Goal: Register for event/course

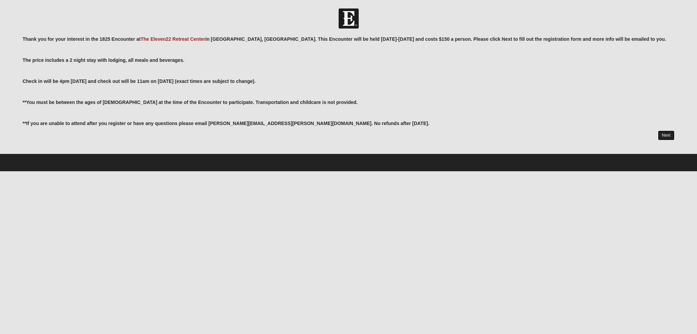
click at [664, 139] on link "Next" at bounding box center [666, 136] width 17 height 10
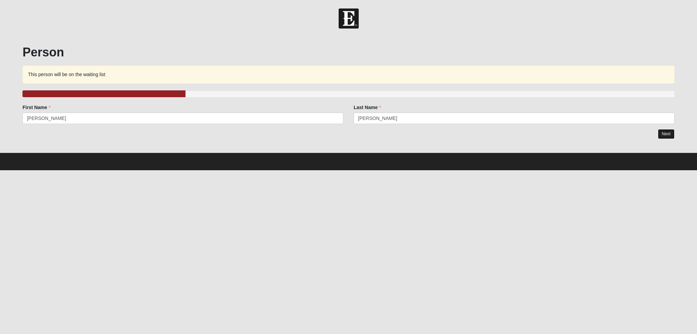
click at [672, 133] on link "Next" at bounding box center [666, 134] width 17 height 10
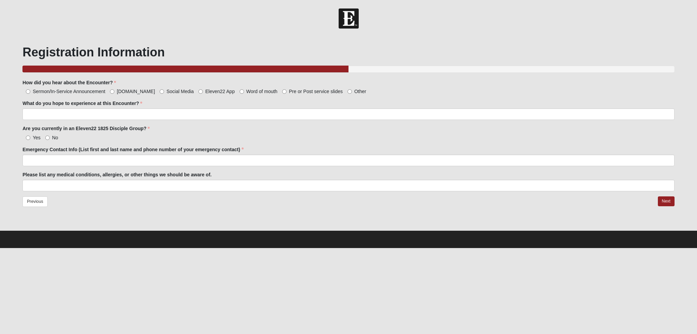
click at [205, 93] on span "Eleven22 App" at bounding box center [219, 91] width 29 height 5
click at [198, 93] on input "Eleven22 App" at bounding box center [200, 91] width 4 height 4
radio input "true"
click at [166, 94] on span "Social Media" at bounding box center [179, 91] width 27 height 5
click at [160, 94] on input "Social Media" at bounding box center [162, 91] width 4 height 4
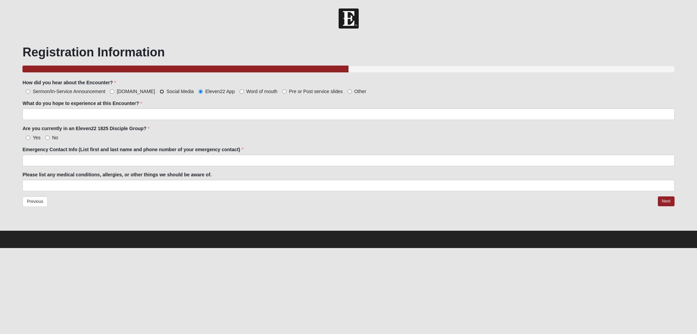
radio input "true"
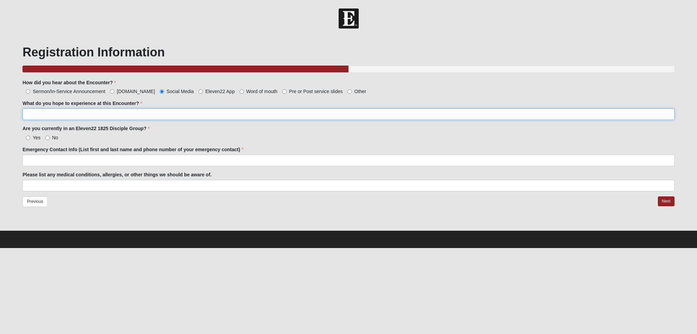
click at [120, 115] on input "What do you hope to experience at this Encounter?" at bounding box center [348, 115] width 652 height 12
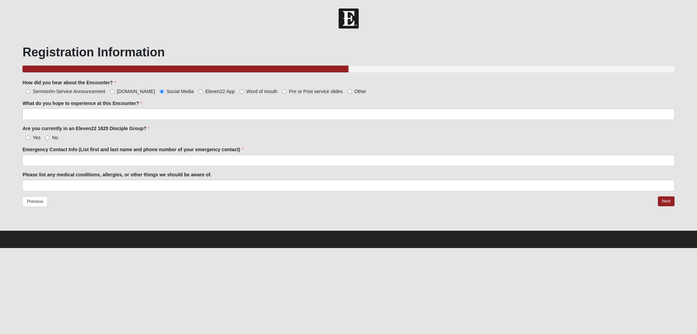
click at [32, 137] on label "Yes" at bounding box center [31, 137] width 18 height 7
click at [30, 137] on input "Yes" at bounding box center [28, 138] width 4 height 4
radio input "true"
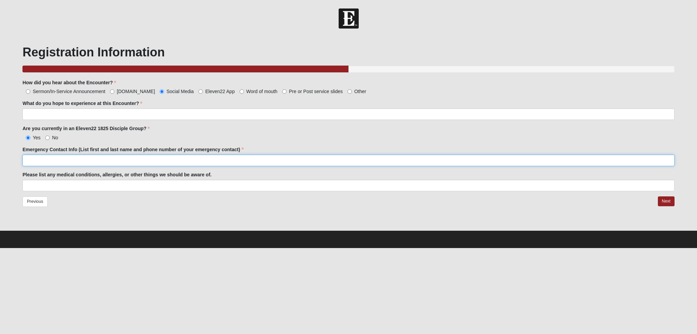
click at [85, 159] on input "Emergency Contact Info (List first and last name and phone number of your emerg…" at bounding box center [348, 161] width 652 height 12
type input "Jonathan Mayhew - 240-319-3647"
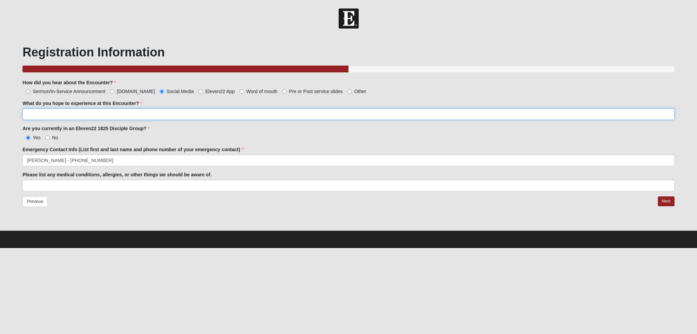
click at [107, 115] on input "What do you hope to experience at this Encounter?" at bounding box center [348, 115] width 652 height 12
type input "Build faith and community"
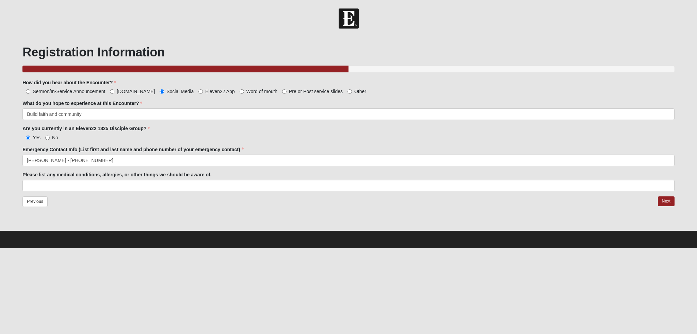
click at [3, 126] on form "Hello Andrew My Account Log Out 1825 Encounter Oct 24-26 2025 Events 1825 Encou…" at bounding box center [348, 129] width 697 height 240
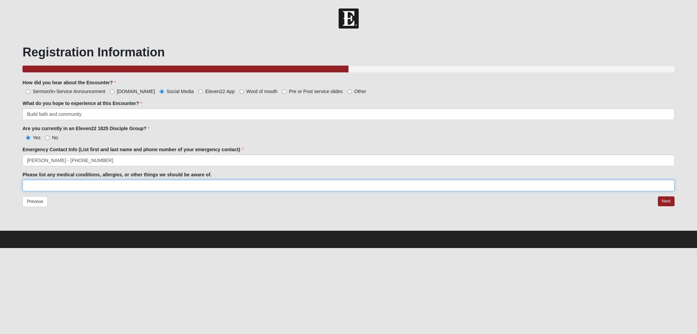
click at [58, 183] on input "Please list any medical conditions, allergies, or other things we should be awa…" at bounding box center [348, 186] width 652 height 12
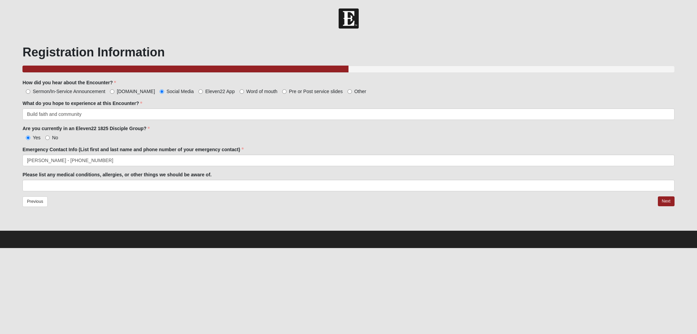
click at [76, 209] on div "Previous Next" at bounding box center [348, 208] width 652 height 23
click at [663, 202] on link "Next" at bounding box center [666, 202] width 17 height 10
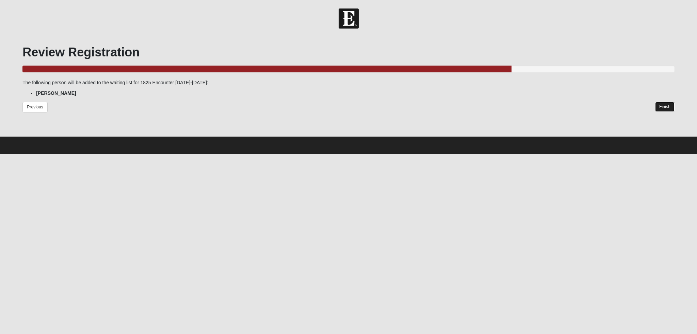
click at [664, 107] on link "Finish" at bounding box center [664, 107] width 19 height 10
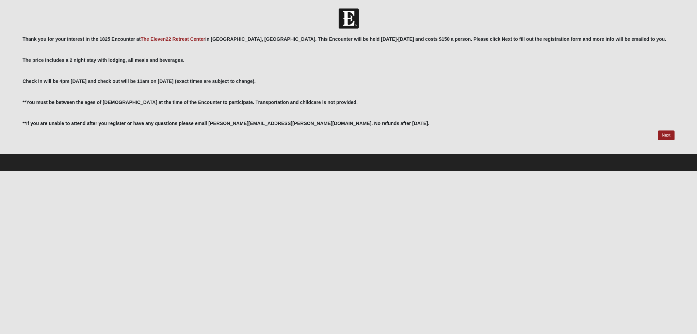
click at [566, 112] on p at bounding box center [348, 113] width 652 height 7
